Goal: Register for event/course

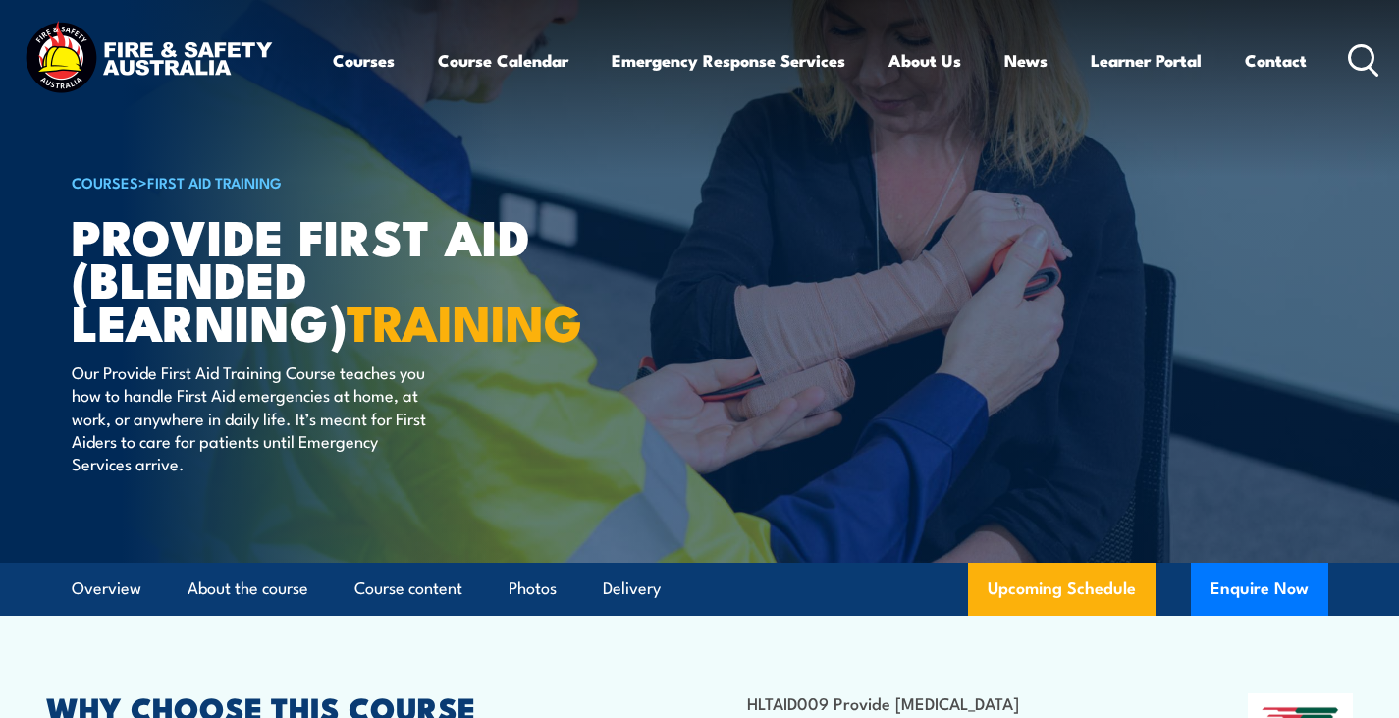
click at [528, 54] on link "Course Calendar" at bounding box center [503, 60] width 131 height 52
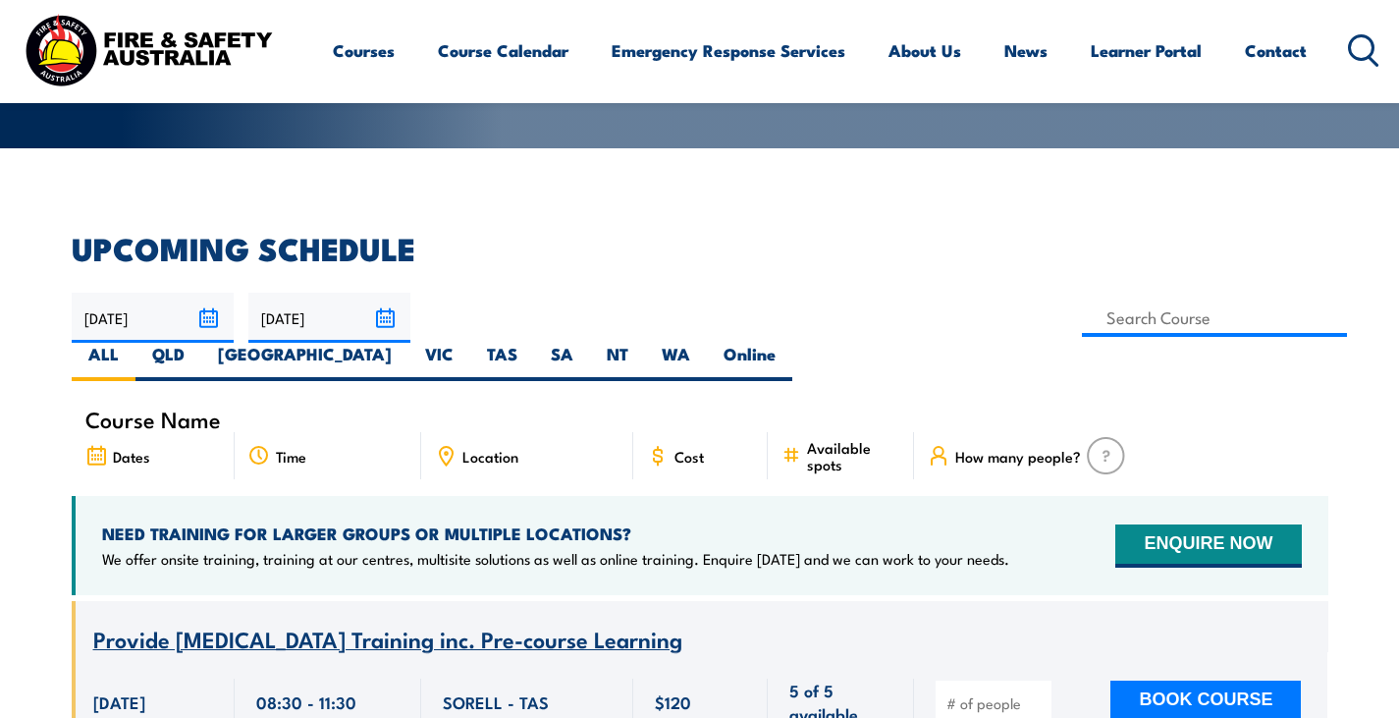
scroll to position [449, 0]
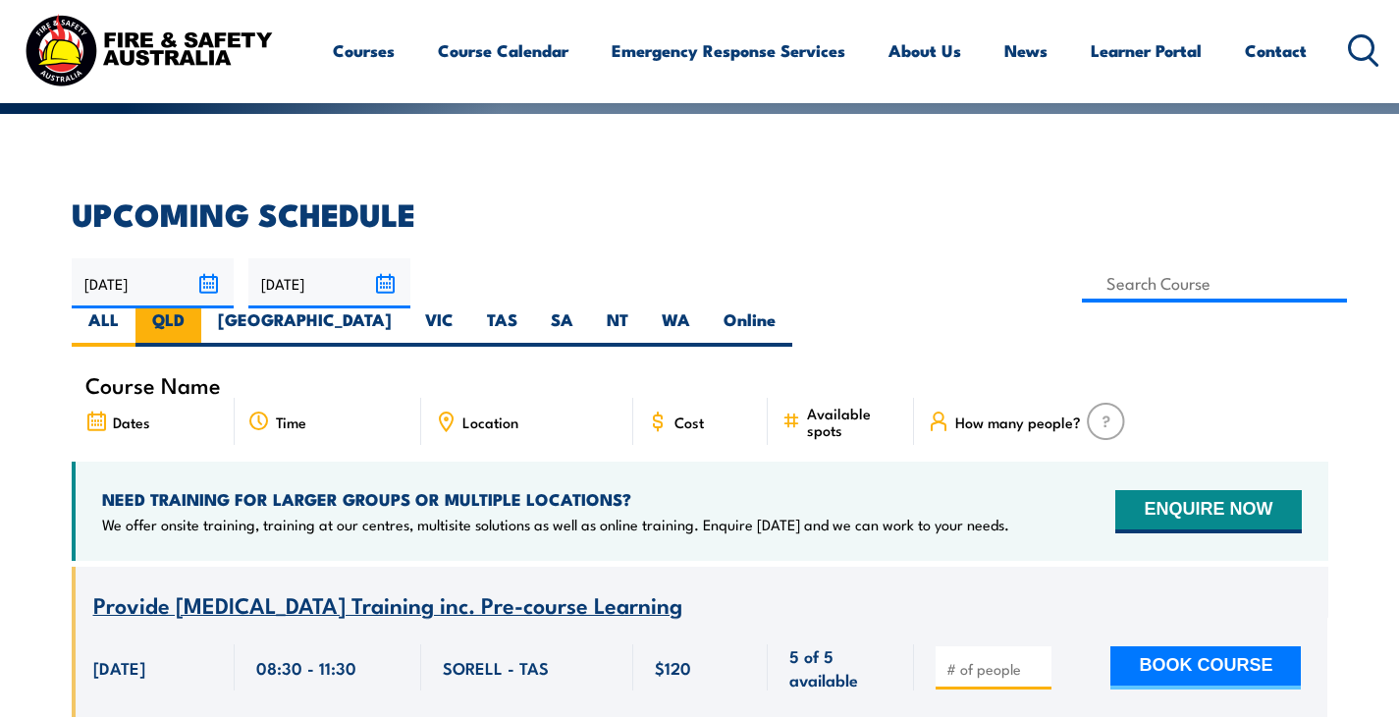
click at [201, 308] on label "QLD" at bounding box center [168, 327] width 66 height 38
click at [197, 308] on input "QLD" at bounding box center [191, 314] width 13 height 13
radio input "true"
click at [475, 398] on div "Location" at bounding box center [527, 421] width 212 height 47
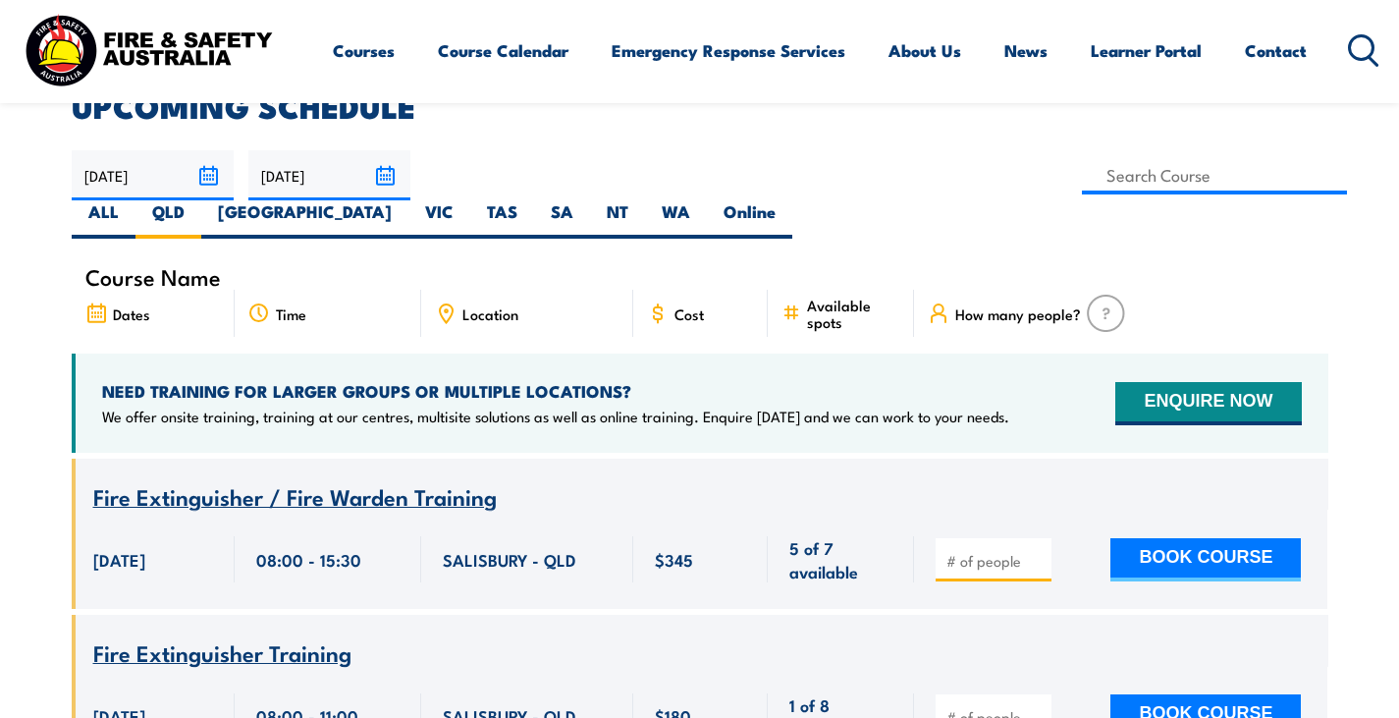
scroll to position [590, 0]
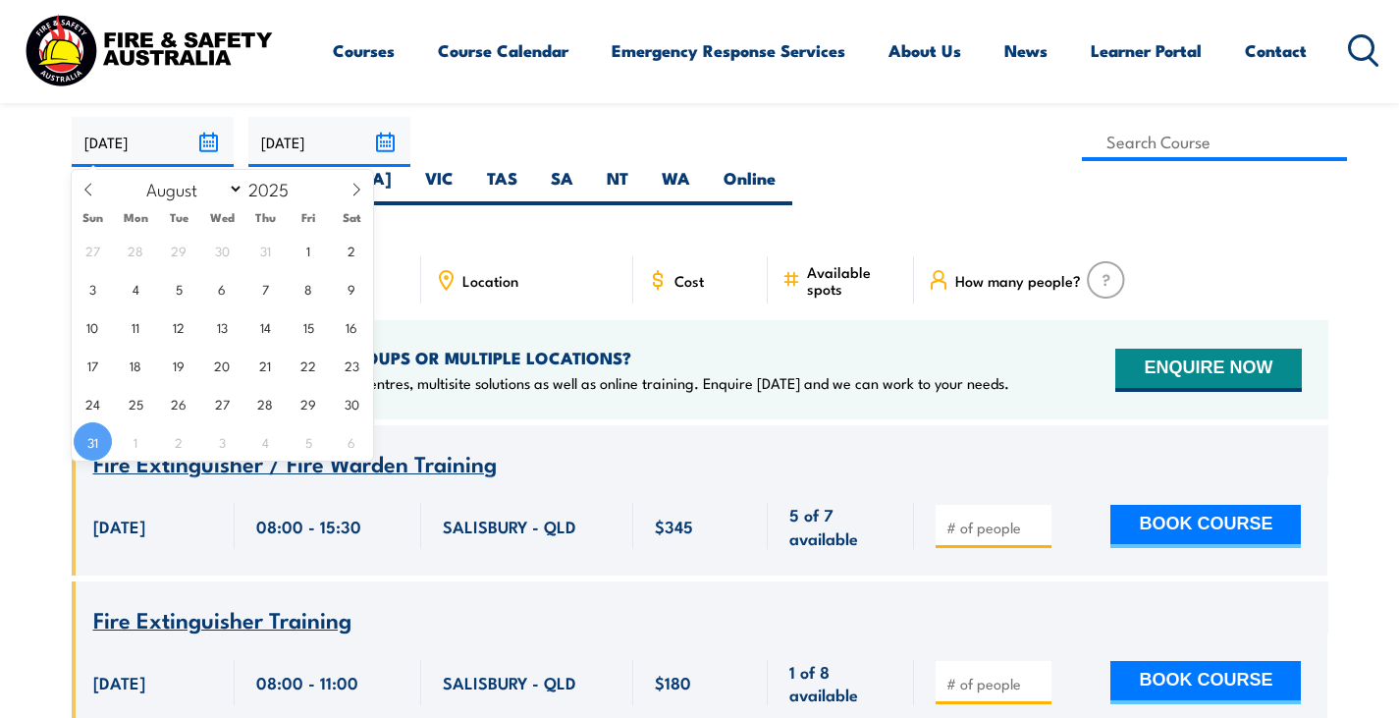
click at [204, 135] on input "[DATE]" at bounding box center [153, 142] width 162 height 50
click at [133, 439] on span "1" at bounding box center [136, 441] width 38 height 38
type input "01/09/2025"
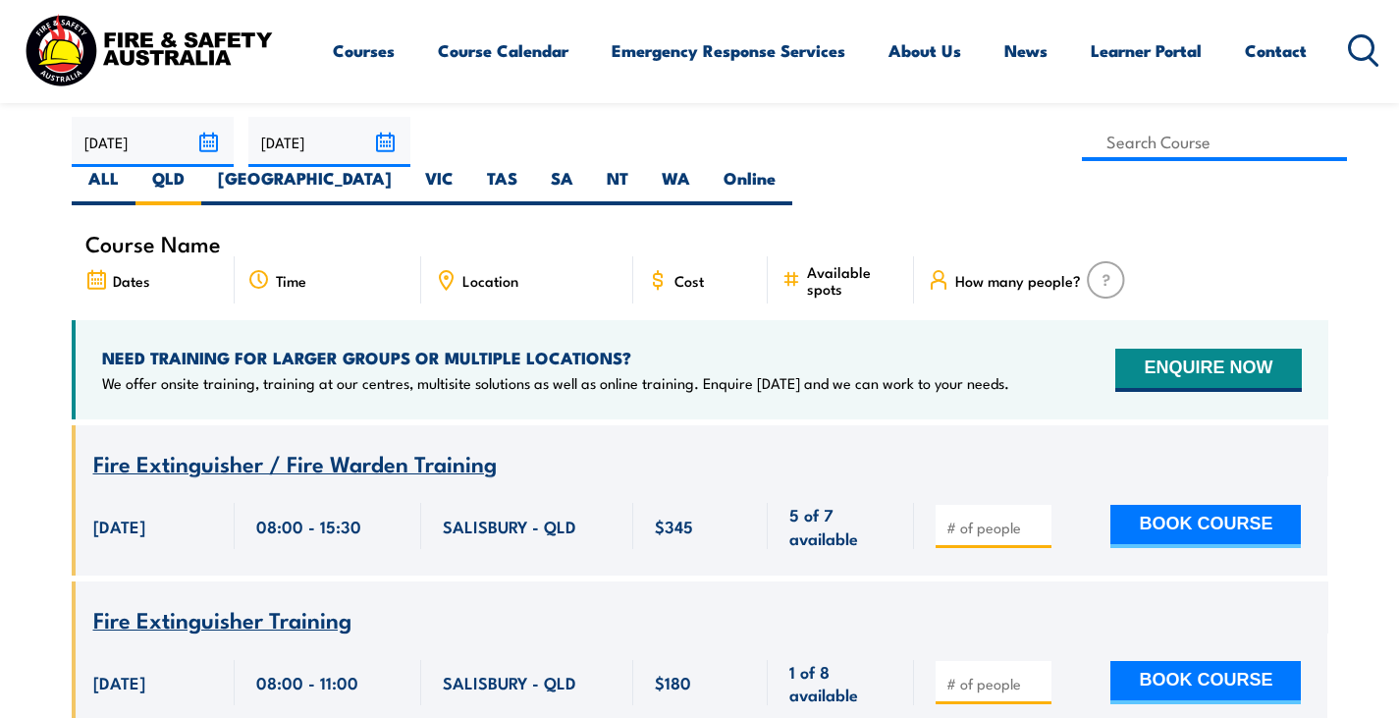
click at [400, 133] on input "30/10/2025" at bounding box center [329, 142] width 162 height 50
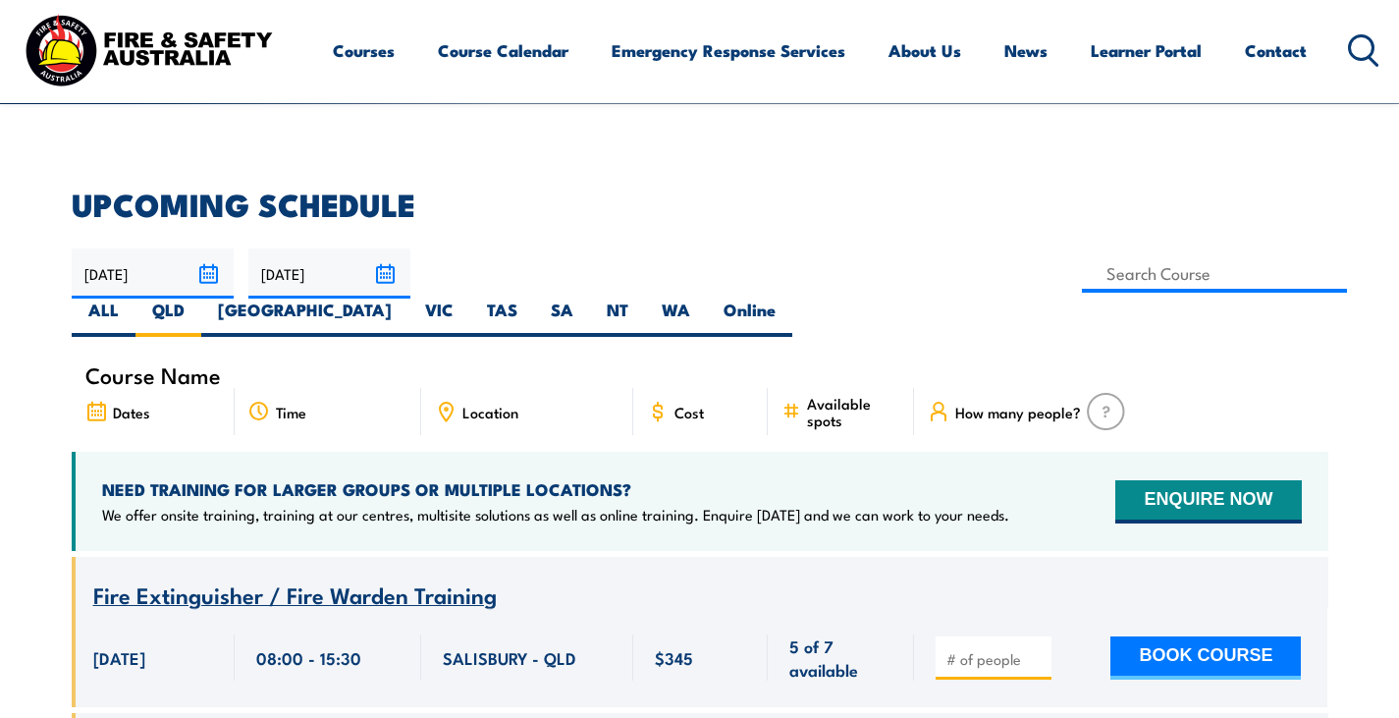
click at [341, 268] on input "30/10/2025" at bounding box center [329, 273] width 162 height 50
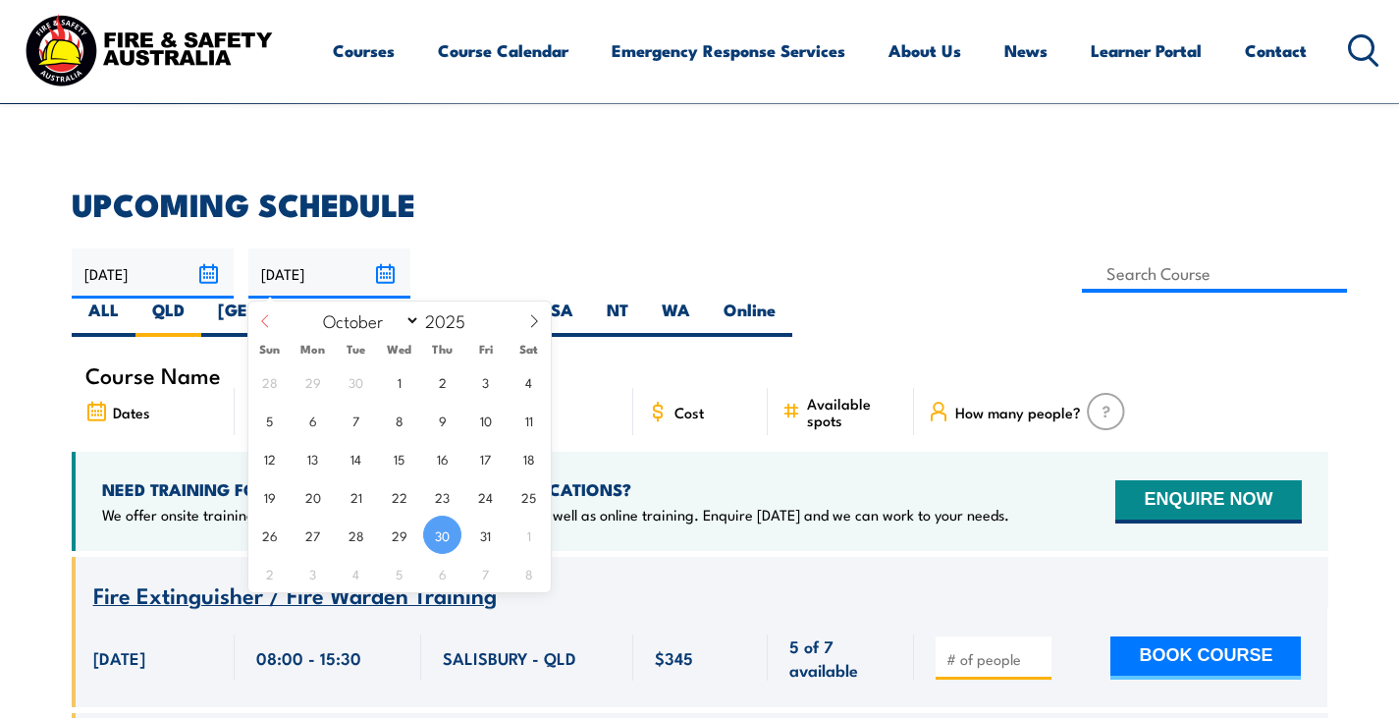
click at [270, 330] on span at bounding box center [264, 327] width 33 height 53
select select "8"
click at [327, 384] on span "1" at bounding box center [313, 381] width 38 height 38
type input "[DATE]"
